Goal: Communication & Community: Answer question/provide support

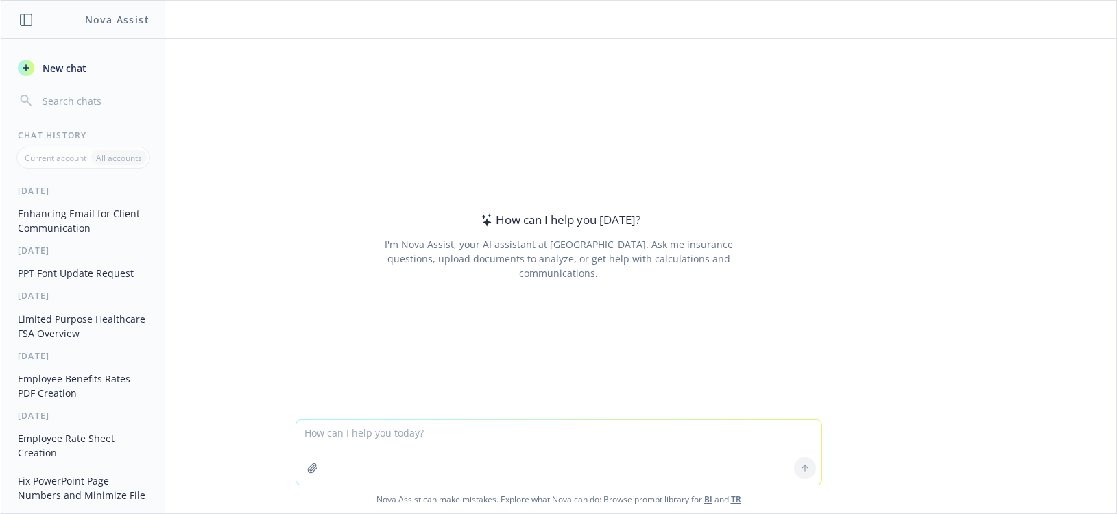
click at [365, 431] on textarea at bounding box center [558, 452] width 525 height 64
paste textarea "I look forward to work with you and your team. Happy to assist in any way I can…"
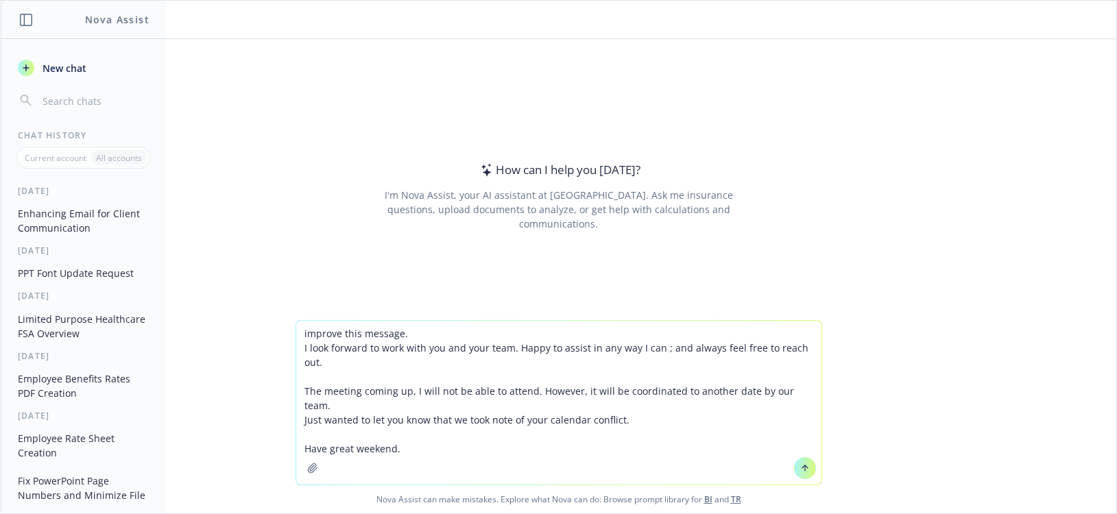
type textarea "improve this message. I look forward to work with you and your team. Happy to a…"
click at [806, 470] on button at bounding box center [805, 468] width 22 height 22
